Goal: Task Accomplishment & Management: Manage account settings

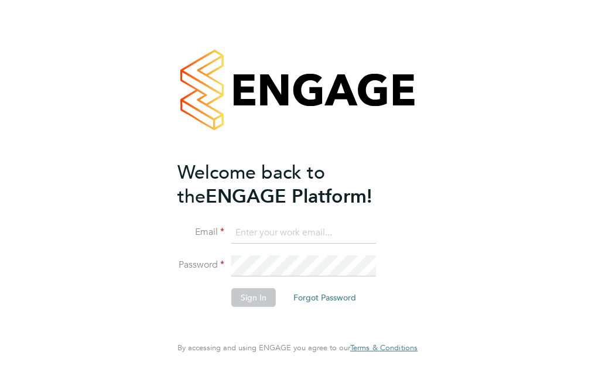
type input "Michael.bednell@bgis.com"
click at [241, 296] on button "Sign In" at bounding box center [253, 297] width 45 height 19
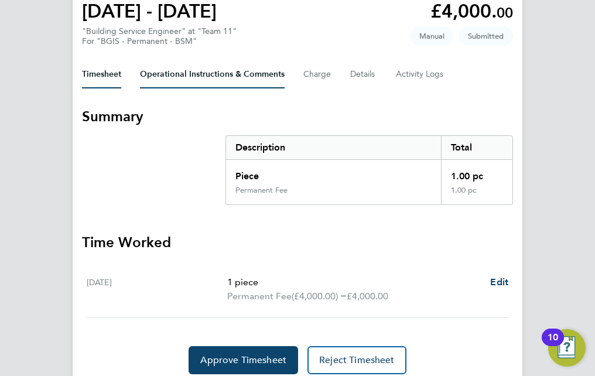
scroll to position [162, 0]
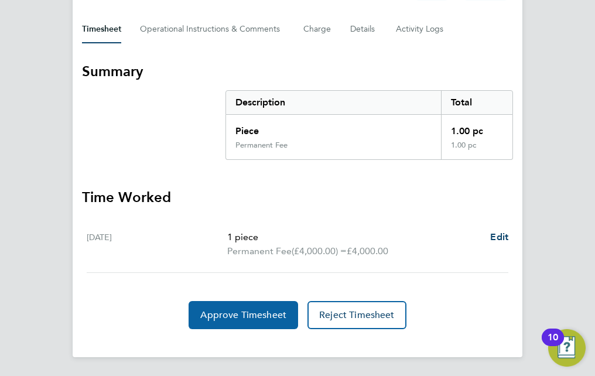
click at [239, 312] on span "Approve Timesheet" at bounding box center [243, 315] width 86 height 12
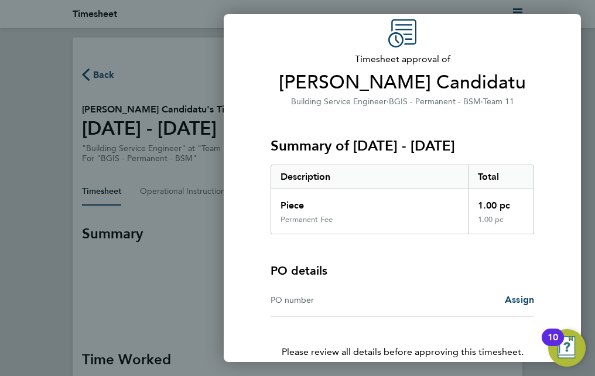
scroll to position [117, 0]
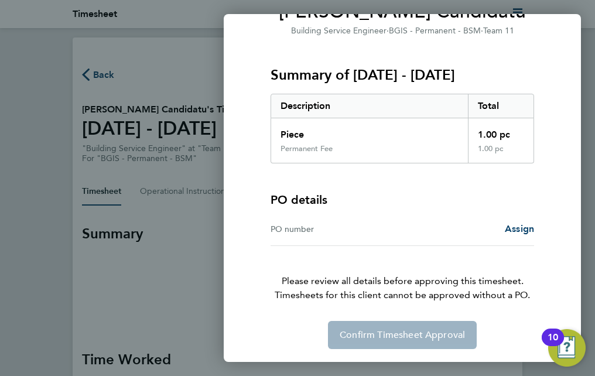
click at [295, 227] on div "PO number" at bounding box center [337, 229] width 132 height 14
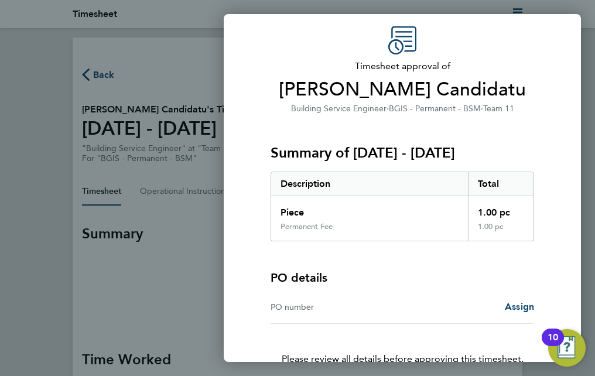
scroll to position [118, 0]
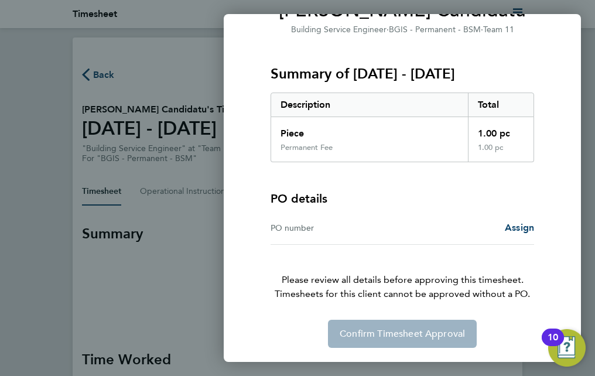
click at [302, 226] on div "PO number" at bounding box center [337, 228] width 132 height 14
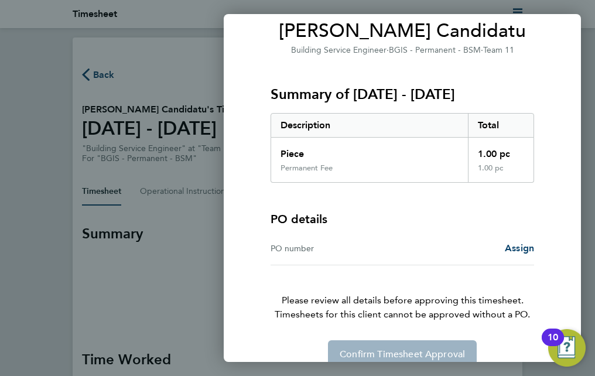
scroll to position [117, 0]
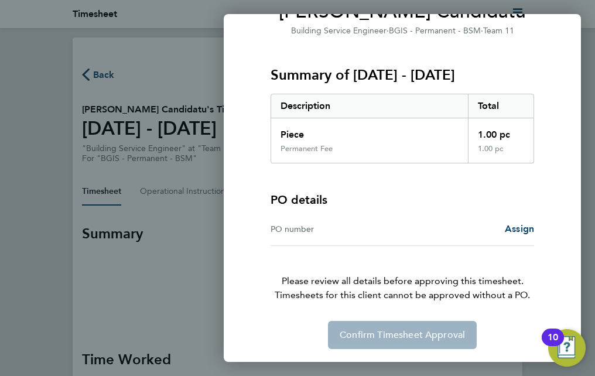
click at [283, 224] on div "PO number" at bounding box center [337, 229] width 132 height 14
drag, startPoint x: 271, startPoint y: 228, endPoint x: 326, endPoint y: 232, distance: 54.7
click at [326, 232] on div "PO number" at bounding box center [337, 229] width 132 height 14
click at [300, 236] on div "PO number Assign" at bounding box center [403, 229] width 264 height 33
drag, startPoint x: 272, startPoint y: 227, endPoint x: 318, endPoint y: 227, distance: 46.3
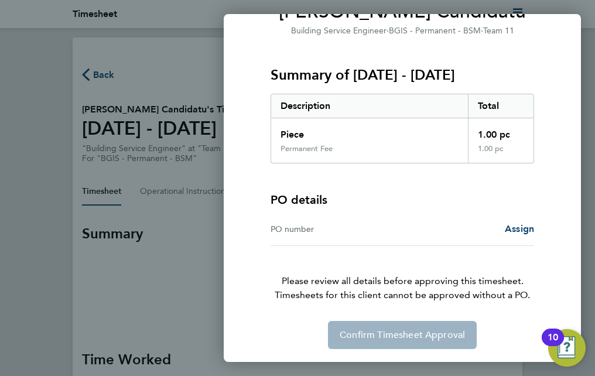
click at [318, 227] on div "PO number" at bounding box center [337, 229] width 132 height 14
click at [515, 231] on span "Assign" at bounding box center [519, 228] width 29 height 11
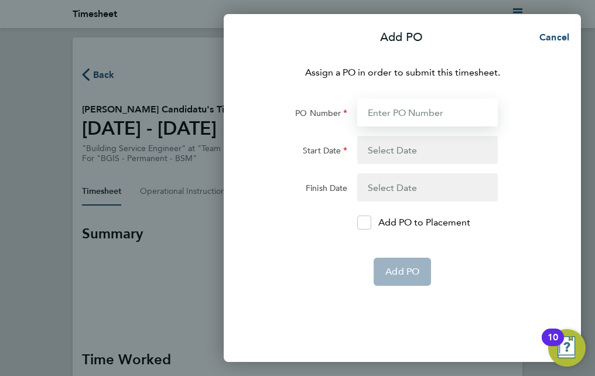
click at [392, 119] on input "PO Number" at bounding box center [427, 112] width 141 height 28
paste input "0000010367"
type input "0000010367"
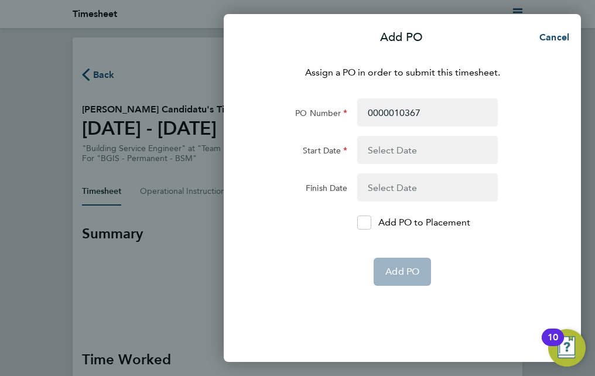
click at [392, 151] on button "button" at bounding box center [427, 150] width 141 height 28
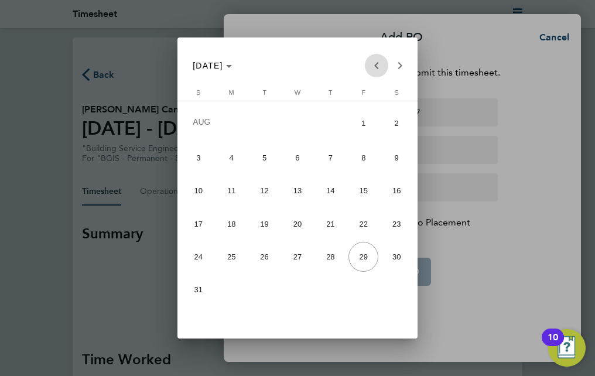
click at [370, 66] on span "Previous month" at bounding box center [376, 65] width 23 height 23
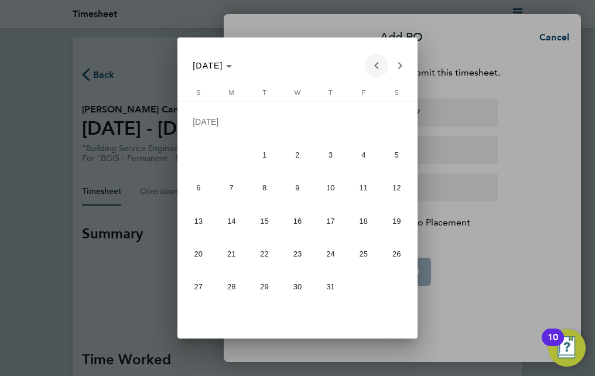
click at [370, 66] on span "Previous month" at bounding box center [376, 65] width 23 height 23
click at [403, 72] on span "Next month" at bounding box center [400, 65] width 23 height 23
click at [268, 159] on span "1" at bounding box center [265, 155] width 30 height 30
type input "01 Jul 25"
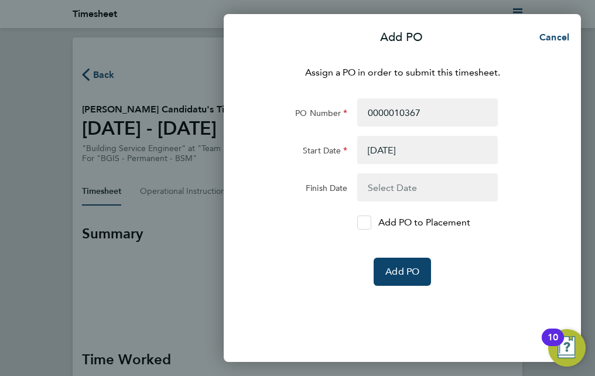
click at [366, 224] on icon at bounding box center [364, 223] width 9 height 8
click at [369, 223] on input "Add PO to Placement" at bounding box center [369, 223] width 0 height 0
click at [390, 269] on span "Add PO" at bounding box center [403, 272] width 34 height 12
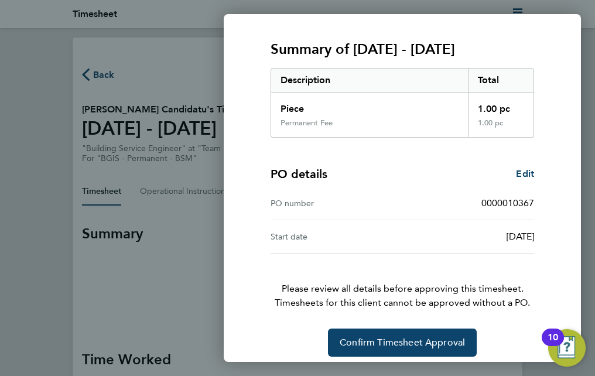
scroll to position [152, 0]
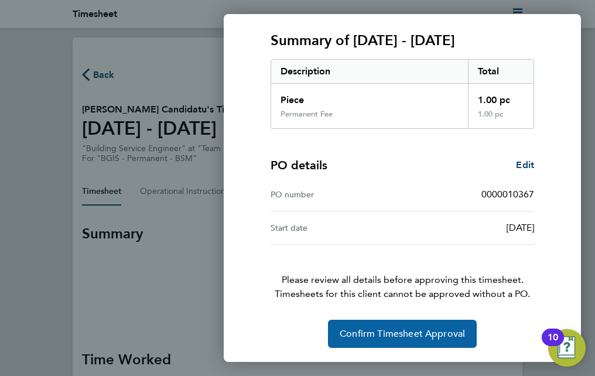
click at [404, 335] on span "Confirm Timesheet Approval" at bounding box center [402, 334] width 125 height 12
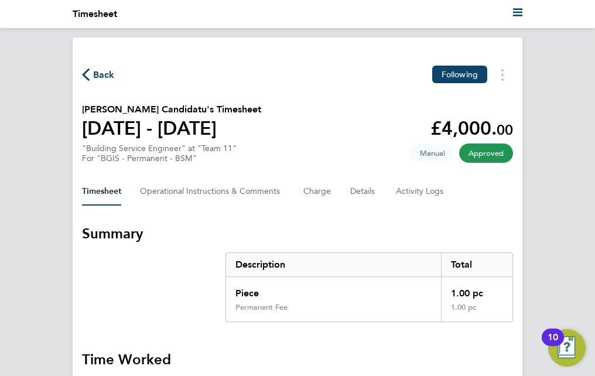
click at [105, 77] on span "Back" at bounding box center [104, 75] width 22 height 14
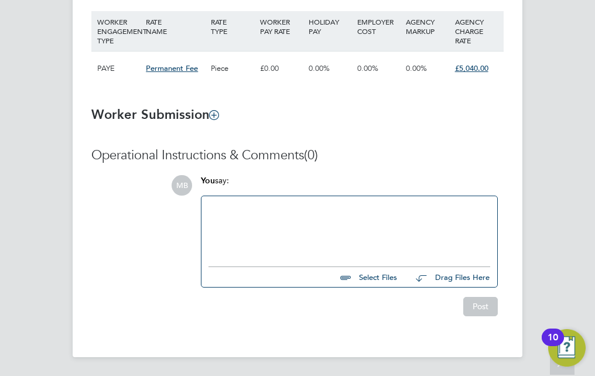
scroll to position [877, 0]
click at [218, 117] on icon at bounding box center [214, 114] width 9 height 9
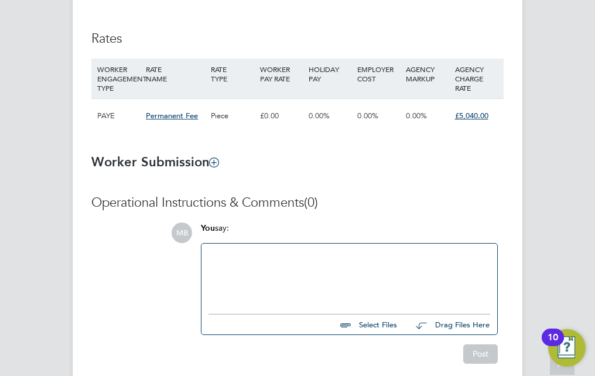
scroll to position [820, 0]
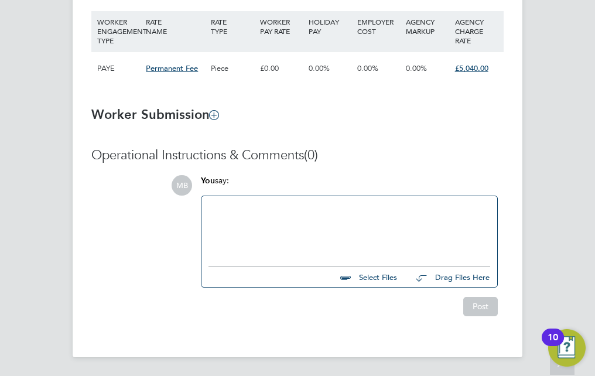
click at [168, 67] on span "Permanent Fee" at bounding box center [172, 68] width 52 height 10
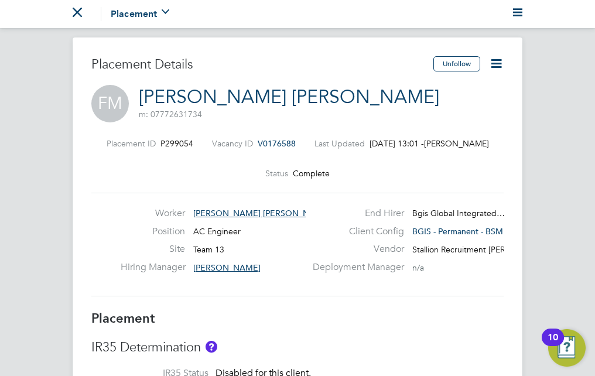
click at [496, 56] on icon at bounding box center [496, 63] width 15 height 15
